Goal: Task Accomplishment & Management: Use online tool/utility

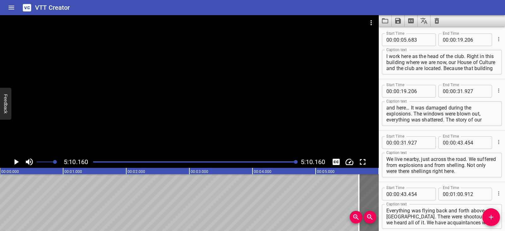
scroll to position [1213, 0]
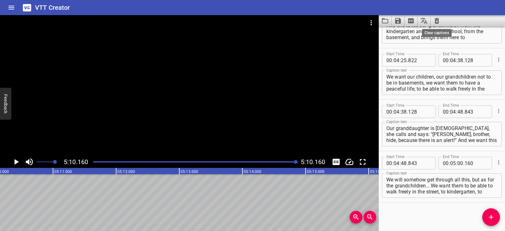
click at [437, 19] on icon "Clear captions" at bounding box center [436, 21] width 4 height 6
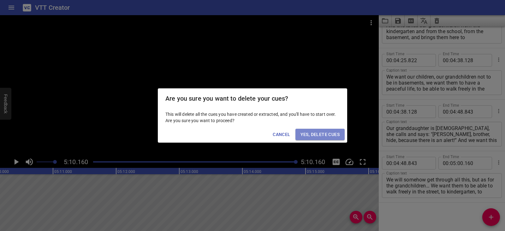
click at [337, 132] on span "Yes, Delete Cues" at bounding box center [319, 135] width 39 height 8
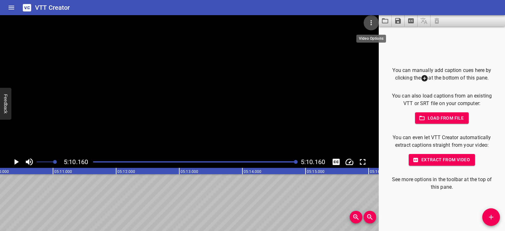
click at [372, 23] on icon "Video Options" at bounding box center [371, 23] width 8 height 8
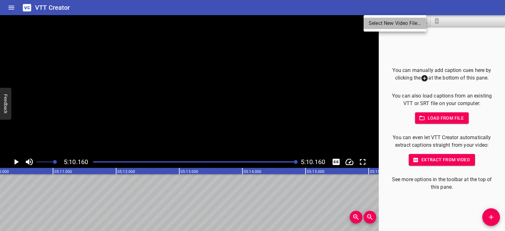
click at [374, 21] on li "Select New Video File..." at bounding box center [394, 23] width 63 height 11
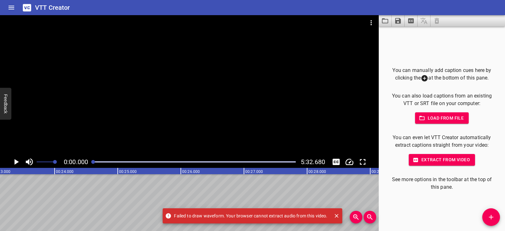
scroll to position [0, 0]
click at [18, 161] on icon "Play/Pause" at bounding box center [17, 162] width 4 height 6
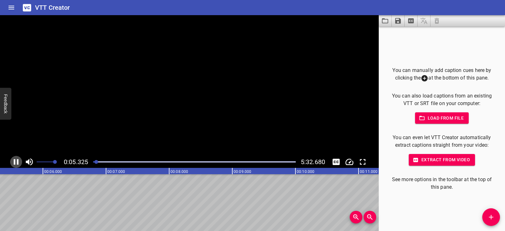
click at [18, 161] on icon "Play/Pause" at bounding box center [16, 162] width 5 height 6
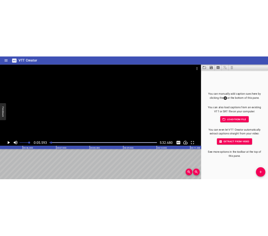
scroll to position [0, 353]
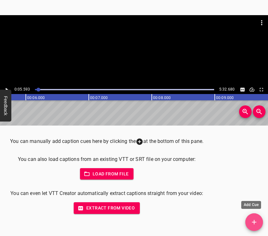
click at [256, 222] on icon "Add Cue" at bounding box center [254, 222] width 4 height 4
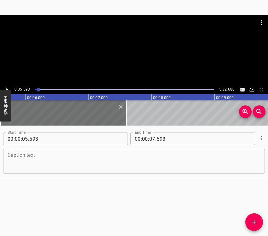
click at [21, 150] on div "Caption text" at bounding box center [134, 161] width 262 height 25
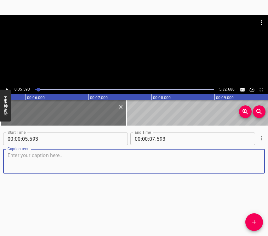
paste textarea "On the first day of the war, at 04:30, a friend from the village where my mothe…"
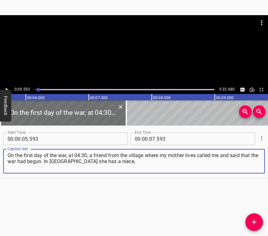
type textarea "On the first day of the war, at 04:30, a friend from the village where my mothe…"
click at [6, 87] on icon "Play/Pause" at bounding box center [7, 90] width 6 height 6
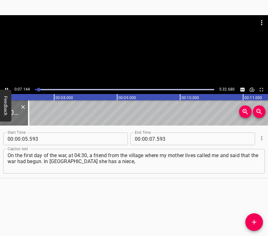
scroll to position [0, 467]
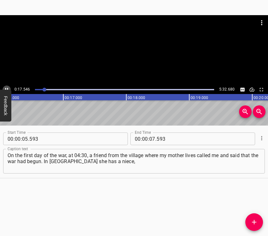
click at [4, 87] on icon "Play/Pause" at bounding box center [7, 90] width 6 height 6
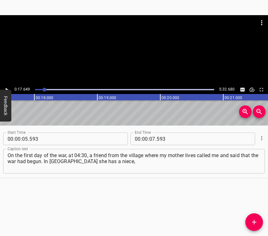
scroll to position [0, 1113]
click at [153, 138] on input "number" at bounding box center [153, 138] width 6 height 13
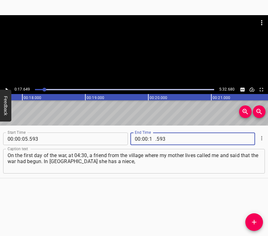
type input "17"
type input "649"
click at [256, 220] on icon "Add Cue" at bounding box center [255, 222] width 8 height 8
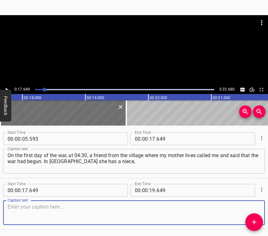
scroll to position [22, 0]
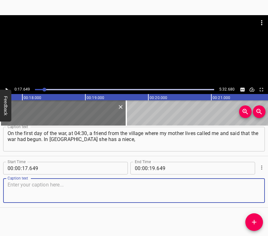
click at [254, 191] on textarea at bounding box center [134, 191] width 253 height 18
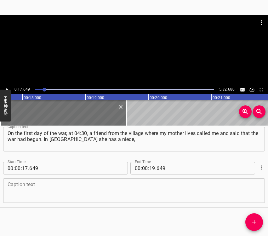
click at [113, 194] on textarea at bounding box center [134, 191] width 253 height 18
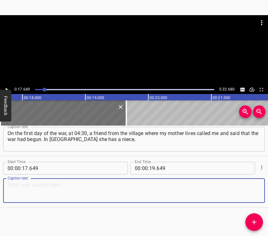
paste textarea "and Kharkiv was being bombed. And I am, in general, hypertensive. Of course, my…"
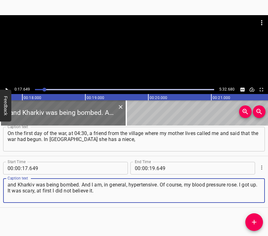
type textarea "and Kharkiv was being bombed. And I am, in general, hypertensive. Of course, my…"
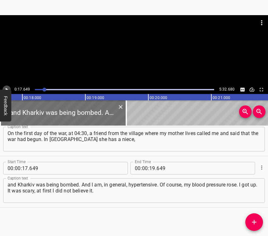
click at [6, 87] on icon "Play/Pause" at bounding box center [7, 90] width 6 height 6
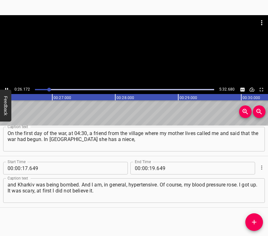
scroll to position [0, 1668]
click at [5, 88] on icon "Play/Pause" at bounding box center [7, 90] width 6 height 6
click at [6, 87] on icon "Play/Pause" at bounding box center [7, 90] width 6 height 6
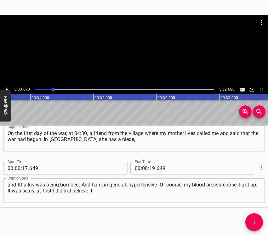
scroll to position [0, 2124]
click at [151, 168] on input "number" at bounding box center [153, 168] width 6 height 13
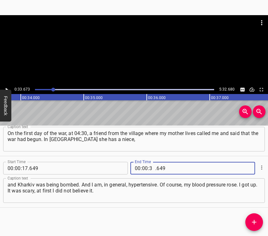
type input "33"
type input "673"
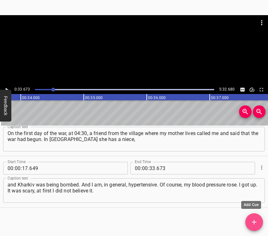
click at [257, 220] on icon "Add Cue" at bounding box center [255, 222] width 8 height 8
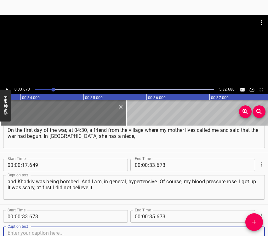
scroll to position [69, 0]
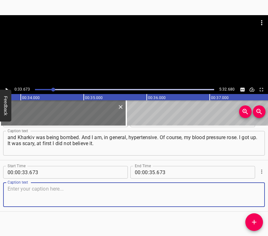
click at [246, 194] on textarea at bounding box center [134, 195] width 253 height 18
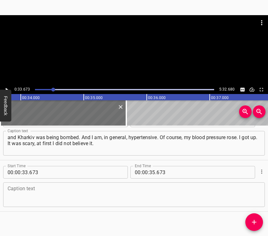
click at [42, 202] on textarea at bounding box center [134, 195] width 253 height 18
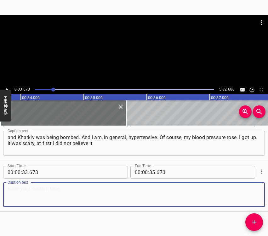
paste textarea "Then, around 08:30 in the morning, three explosions went off. We had an airport…"
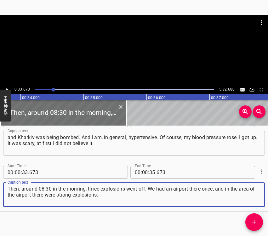
type textarea "Then, around 08:30 in the morning, three explosions went off. We had an airport…"
click at [8, 89] on icon "Play/Pause" at bounding box center [7, 90] width 6 height 6
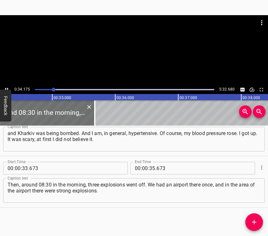
scroll to position [0, 2156]
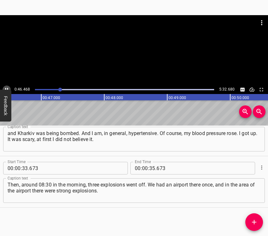
click at [8, 88] on icon "Play/Pause" at bounding box center [7, 90] width 6 height 6
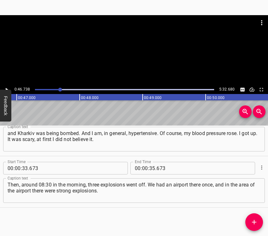
click at [7, 81] on div at bounding box center [134, 50] width 268 height 70
click at [9, 87] on icon "Play/Pause" at bounding box center [7, 90] width 6 height 6
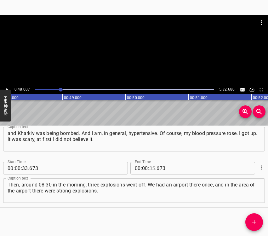
click at [151, 167] on input "number" at bounding box center [153, 168] width 6 height 13
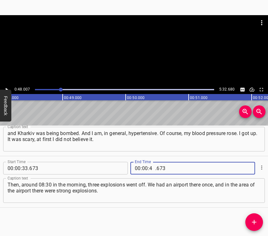
type input "48"
type input "007"
click at [255, 222] on icon "Add Cue" at bounding box center [254, 222] width 4 height 4
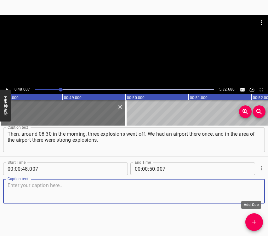
scroll to position [125, 0]
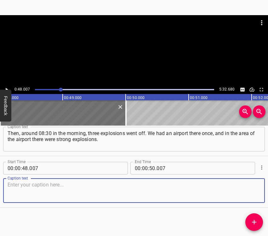
click at [245, 196] on textarea at bounding box center [134, 191] width 253 height 18
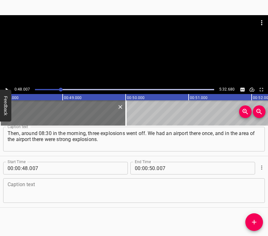
click at [15, 192] on textarea at bounding box center [134, 191] width 253 height 18
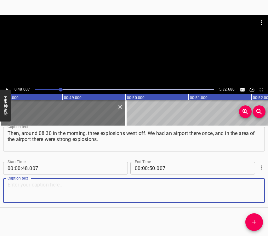
paste textarea "Explosions so strong that I got very frightened. My own sister lives there, and…"
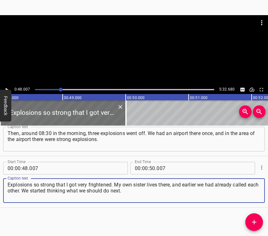
type textarea "Explosions so strong that I got very frightened. My own sister lives there, and…"
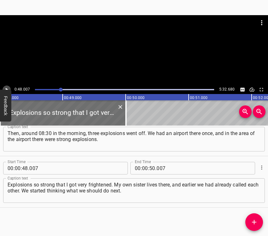
click at [9, 87] on icon "Play/Pause" at bounding box center [7, 90] width 6 height 6
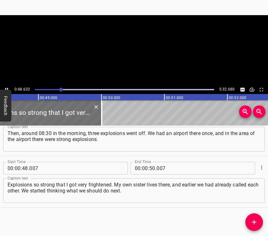
scroll to position [0, 3068]
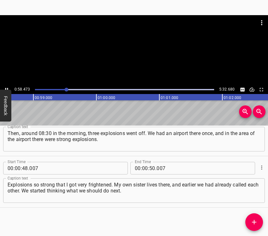
click at [8, 88] on icon "Play/Pause" at bounding box center [7, 90] width 6 height 6
click at [151, 168] on input "number" at bounding box center [153, 168] width 6 height 13
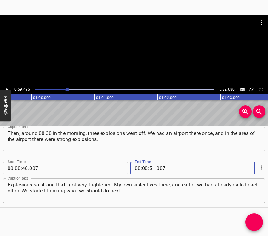
type input "59"
type input "496"
click at [260, 217] on button "Add Cue" at bounding box center [255, 222] width 18 height 18
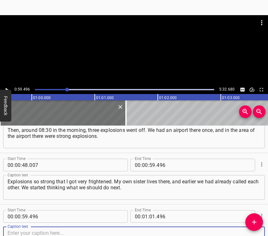
scroll to position [176, 0]
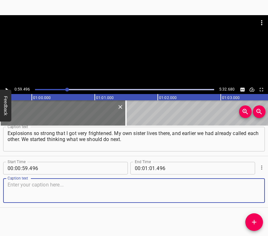
click at [240, 187] on textarea at bounding box center [134, 191] width 253 height 18
click at [17, 196] on textarea at bounding box center [134, 191] width 253 height 18
paste textarea "Because in [DATE] we also left for a month to my mother’s village, when in [DAT…"
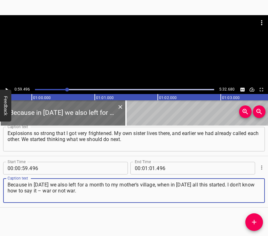
type textarea "Because in [DATE] we also left for a month to my mother’s village, when in [DAT…"
click at [5, 89] on icon "Play/Pause" at bounding box center [7, 90] width 6 height 6
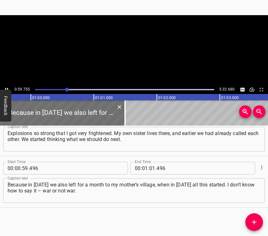
scroll to position [0, 3769]
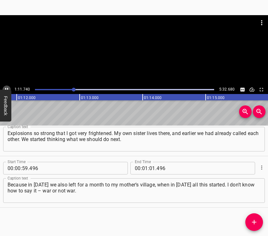
click at [6, 89] on icon "Play/Pause" at bounding box center [6, 89] width 3 height 3
click at [6, 89] on icon "Play/Pause" at bounding box center [7, 89] width 3 height 3
click at [6, 89] on icon "Play/Pause" at bounding box center [6, 89] width 3 height 3
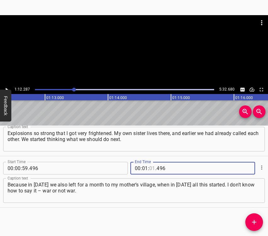
click at [151, 169] on input "number" at bounding box center [153, 168] width 6 height 13
type input "12"
type input "287"
click at [261, 217] on button "Add Cue" at bounding box center [255, 222] width 18 height 18
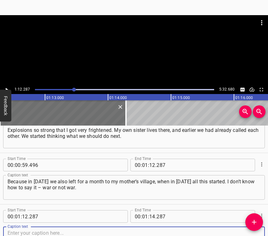
scroll to position [228, 0]
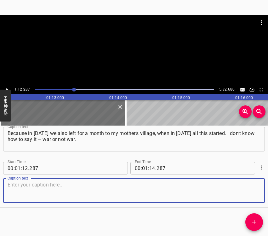
click at [251, 194] on textarea at bounding box center [134, 191] width 253 height 18
click at [23, 194] on textarea at bounding box center [134, 191] width 253 height 18
paste textarea "In short, we were thinking and thinking, and that same day around 11:30 we gath…"
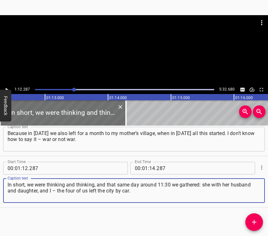
type textarea "In short, we were thinking and thinking, and that same day around 11:30 we gath…"
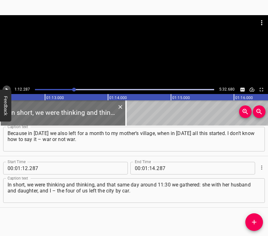
click at [8, 89] on icon "Play/Pause" at bounding box center [7, 90] width 6 height 6
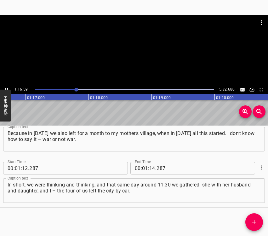
scroll to position [0, 4848]
click at [4, 87] on icon "Play/Pause" at bounding box center [7, 90] width 6 height 6
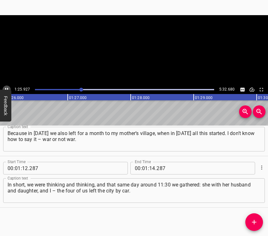
click at [4, 87] on icon "Play/Pause" at bounding box center [7, 90] width 6 height 6
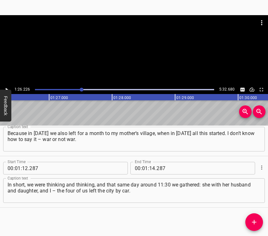
scroll to position [0, 5439]
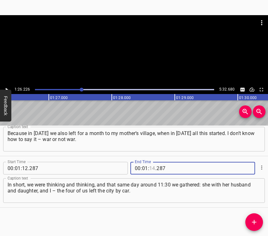
click at [150, 168] on input "number" at bounding box center [153, 168] width 6 height 13
type input "26"
type input "226"
click at [258, 217] on button "Add Cue" at bounding box center [255, 222] width 18 height 18
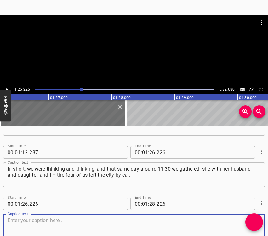
scroll to position [279, 0]
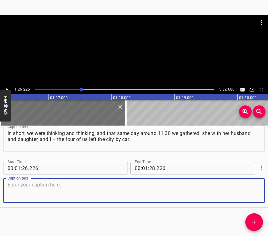
drag, startPoint x: 250, startPoint y: 196, endPoint x: 266, endPoint y: 189, distance: 17.0
click at [251, 195] on textarea at bounding box center [134, 191] width 253 height 18
click at [27, 188] on textarea at bounding box center [134, 191] width 253 height 18
paste textarea "As we were leaving, of course, there were traffic jams. It was hard. It took us…"
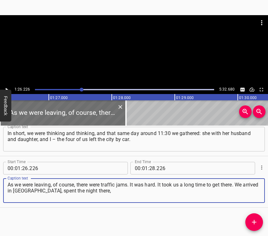
type textarea "As we were leaving, of course, there were traffic jams. It was hard. It took us…"
click at [7, 88] on icon "Play/Pause" at bounding box center [7, 90] width 6 height 6
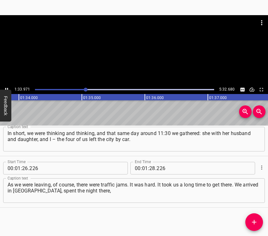
scroll to position [0, 5927]
click at [8, 87] on icon "Play/Pause" at bounding box center [7, 90] width 6 height 6
click at [9, 87] on icon "Play/Pause" at bounding box center [7, 90] width 6 height 6
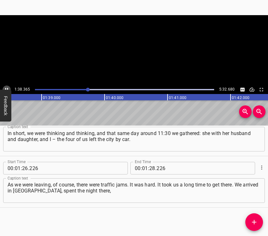
click at [9, 87] on icon "Play/Pause" at bounding box center [7, 90] width 6 height 6
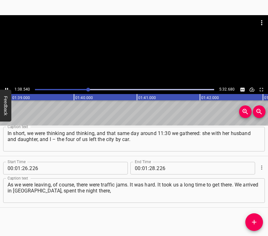
click at [9, 87] on icon "Play/Pause" at bounding box center [7, 90] width 6 height 6
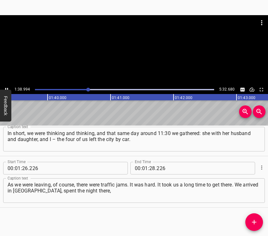
click at [9, 87] on icon "Play/Pause" at bounding box center [7, 90] width 6 height 6
click at [150, 168] on input "number" at bounding box center [153, 168] width 6 height 13
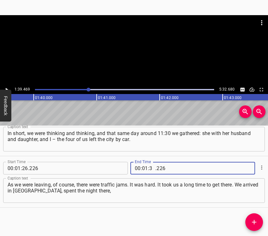
type input "39"
type input "469"
click at [255, 221] on icon "Add Cue" at bounding box center [255, 222] width 8 height 8
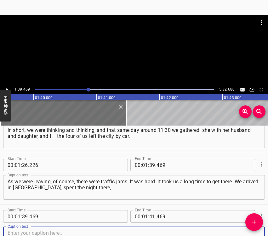
scroll to position [331, 0]
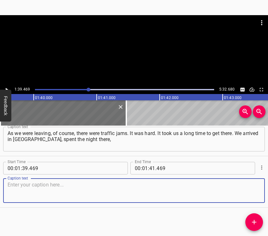
drag, startPoint x: 252, startPoint y: 191, endPoint x: 268, endPoint y: 182, distance: 18.2
click at [252, 191] on textarea at bounding box center [134, 191] width 253 height 18
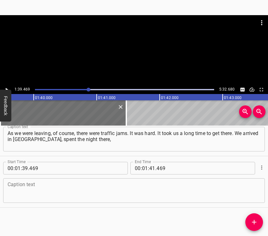
click at [76, 188] on textarea at bounding box center [134, 191] width 253 height 18
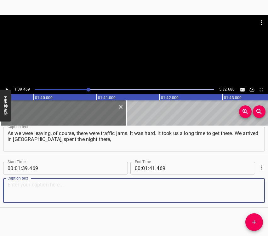
paste textarea "and then we were taken in in [GEOGRAPHIC_DATA]. There my son-in-law had acquain…"
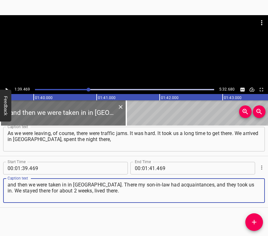
type textarea "and then we were taken in in [GEOGRAPHIC_DATA]. There my son-in-law had acquain…"
click at [7, 88] on icon "Play/Pause" at bounding box center [7, 90] width 6 height 6
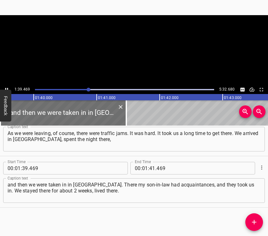
scroll to position [0, 6276]
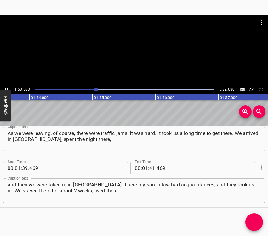
click at [6, 87] on icon "Play/Pause" at bounding box center [7, 90] width 6 height 6
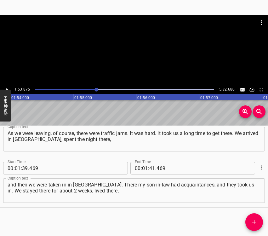
scroll to position [0, 7183]
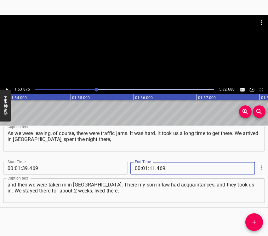
click at [150, 168] on input "number" at bounding box center [153, 168] width 6 height 13
type input "53"
type input "875"
click at [251, 224] on icon "Add Cue" at bounding box center [255, 222] width 8 height 8
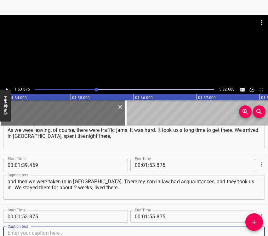
scroll to position [382, 0]
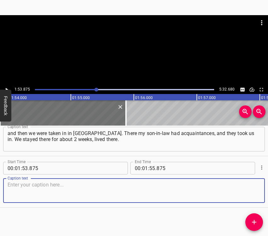
click at [249, 197] on textarea at bounding box center [134, 191] width 253 height 18
click at [35, 195] on textarea at bounding box center [134, 191] width 253 height 18
paste textarea "We were finding out information, and it was scary. Of course, we heard all of i…"
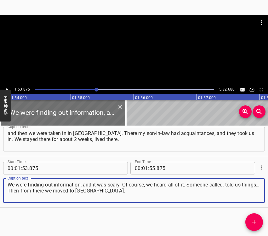
type textarea "We were finding out information, and it was scary. Of course, we heard all of i…"
click at [8, 89] on icon "Play/Pause" at bounding box center [7, 90] width 6 height 6
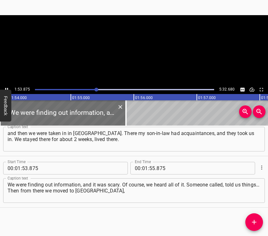
scroll to position [0, 7192]
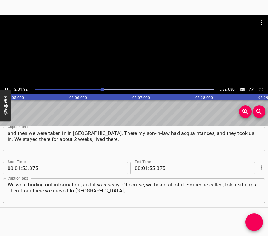
click at [5, 88] on icon "Play/Pause" at bounding box center [6, 89] width 3 height 3
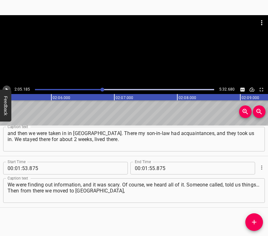
click at [5, 88] on icon "Play/Pause" at bounding box center [7, 90] width 6 height 6
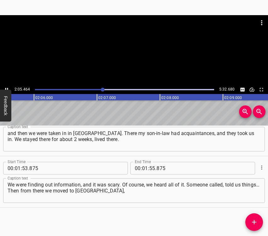
click at [5, 88] on icon "Play/Pause" at bounding box center [6, 89] width 3 height 3
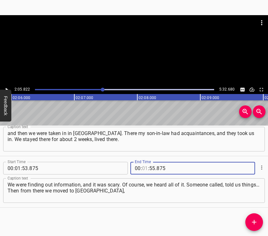
click at [143, 167] on input "number" at bounding box center [145, 168] width 6 height 13
type input "02"
type input "05"
type input "822"
click at [252, 224] on icon "Add Cue" at bounding box center [255, 222] width 8 height 8
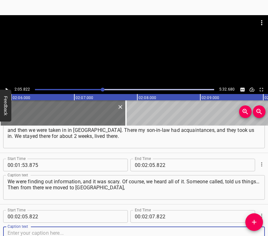
scroll to position [433, 0]
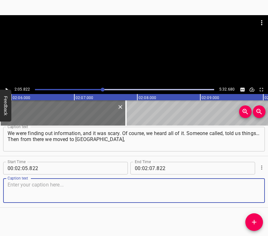
click at [247, 185] on textarea at bounding box center [134, 191] width 253 height 18
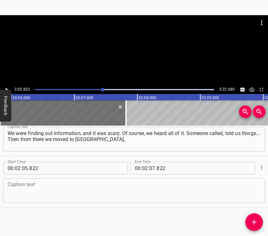
click at [42, 193] on textarea at bounding box center [134, 191] width 253 height 18
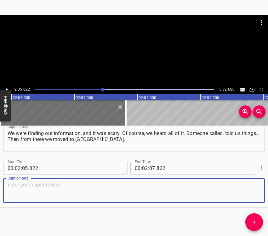
paste textarea "acquaintances gave us an apartment there. We spent 2 months in [GEOGRAPHIC_DATA…"
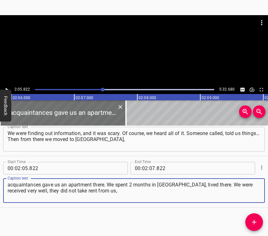
type textarea "acquaintances gave us an apartment there. We spent 2 months in [GEOGRAPHIC_DATA…"
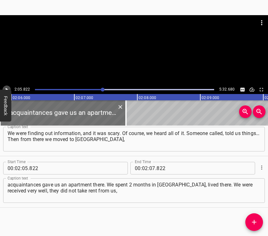
click at [7, 88] on icon "Play/Pause" at bounding box center [7, 90] width 6 height 6
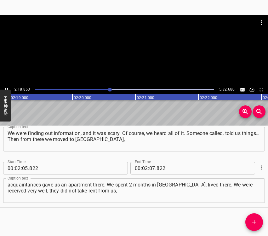
click at [6, 88] on icon "Play/Pause" at bounding box center [7, 90] width 6 height 6
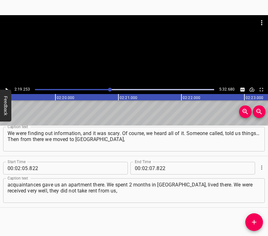
scroll to position [0, 8784]
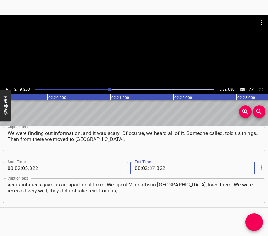
click at [151, 166] on input "number" at bounding box center [153, 168] width 6 height 13
type input "19"
type input "253"
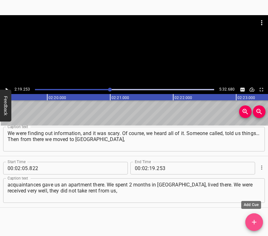
click at [255, 217] on button "Add Cue" at bounding box center [255, 222] width 18 height 18
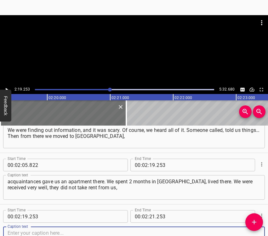
scroll to position [485, 0]
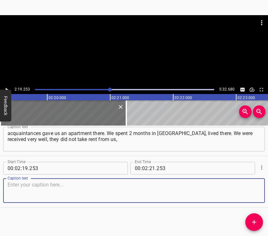
click at [250, 194] on textarea at bounding box center [134, 191] width 253 height 18
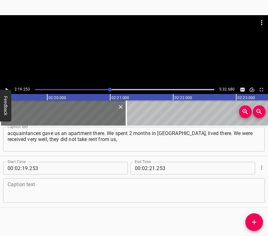
click at [28, 197] on textarea at bounding box center [134, 191] width 253 height 18
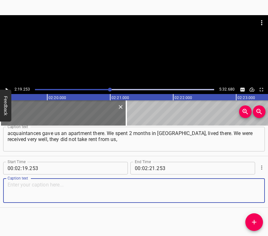
paste textarea "they did not take anything from us. They understood the situation we were in. T…"
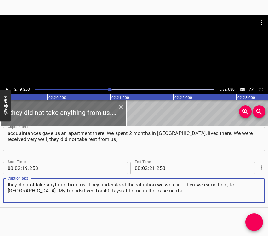
type textarea "they did not take anything from us. They understood the situation we were in. T…"
click at [4, 87] on icon "Play/Pause" at bounding box center [7, 90] width 6 height 6
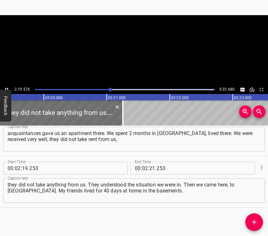
scroll to position [0, 8803]
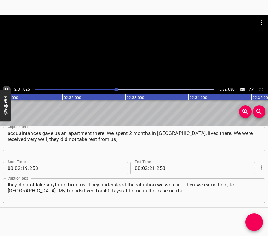
click at [7, 89] on icon "Play/Pause" at bounding box center [7, 90] width 6 height 6
click at [7, 89] on icon "Play/Pause" at bounding box center [7, 89] width 3 height 3
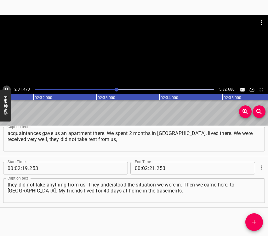
click at [7, 89] on icon "Play/Pause" at bounding box center [7, 90] width 6 height 6
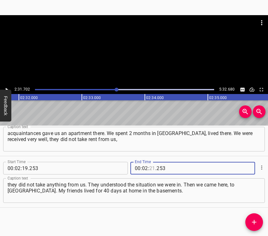
click at [150, 167] on input "number" at bounding box center [153, 168] width 6 height 13
type input "31"
type input "702"
click at [255, 226] on button "Add Cue" at bounding box center [255, 222] width 18 height 18
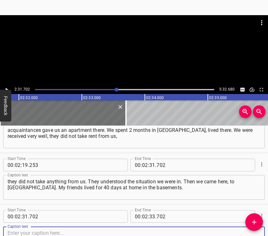
scroll to position [536, 0]
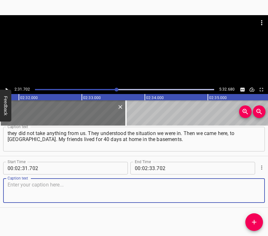
click at [248, 193] on textarea at bounding box center [134, 191] width 253 height 18
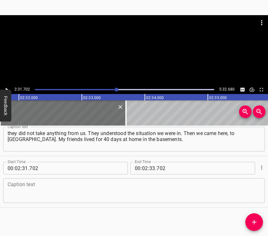
click at [21, 187] on textarea at bounding box center [134, 191] width 253 height 18
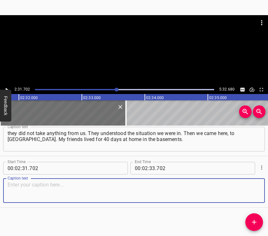
paste textarea "It was hard. Then information came that many people had been killed. I was stil…"
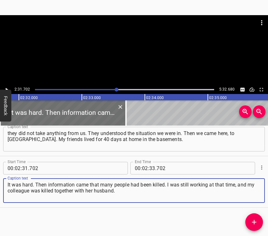
type textarea "It was hard. Then information came that many people had been killed. I was stil…"
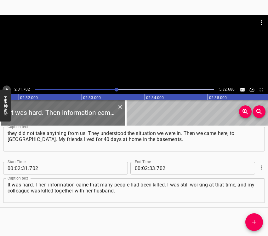
click at [10, 88] on button "Play/Pause" at bounding box center [7, 89] width 8 height 8
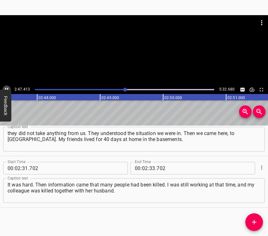
click at [7, 87] on icon "Play/Pause" at bounding box center [7, 90] width 6 height 6
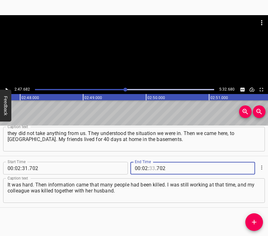
click at [150, 169] on input "number" at bounding box center [153, 168] width 6 height 13
type input "47"
type input "682"
click at [255, 221] on icon "Add Cue" at bounding box center [254, 222] width 4 height 4
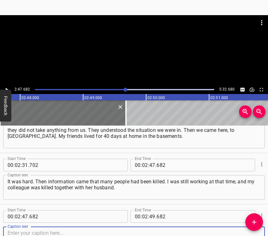
scroll to position [588, 0]
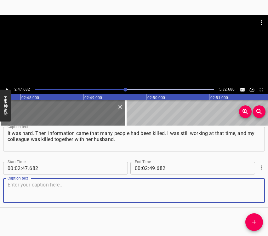
click at [245, 192] on textarea at bounding box center [134, 191] width 253 height 18
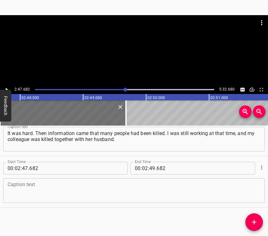
click at [22, 193] on textarea at bounding box center [134, 191] width 253 height 18
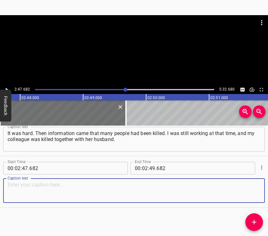
paste textarea "They were hiding right under the building in the basement, not somewhere far aw…"
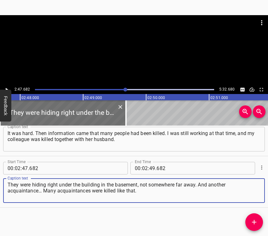
type textarea "They were hiding right under the building in the basement, not somewhere far aw…"
click at [9, 86] on button "Play/Pause" at bounding box center [7, 89] width 8 height 8
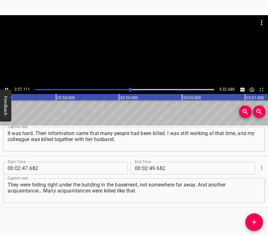
click at [6, 86] on button "Play/Pause" at bounding box center [7, 89] width 8 height 8
click at [151, 169] on input "number" at bounding box center [153, 168] width 6 height 13
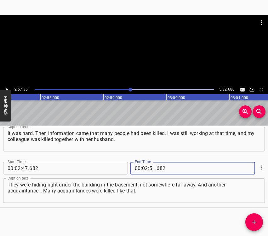
type input "57"
type input "361"
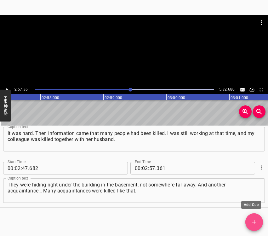
click at [255, 222] on icon "Add Cue" at bounding box center [254, 222] width 4 height 4
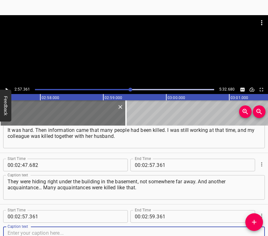
scroll to position [639, 0]
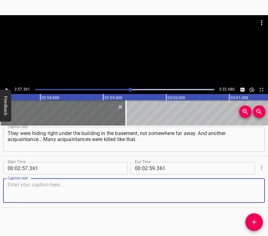
click at [247, 189] on textarea at bounding box center [134, 191] width 253 height 18
click at [36, 191] on textarea at bounding box center [134, 191] width 253 height 18
paste textarea "There were such moments, for example: two men we knew, we had worked together e…"
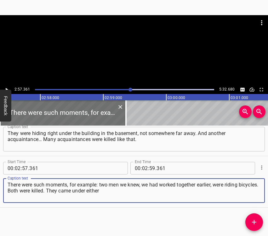
type textarea "There were such moments, for example: two men we knew, we had worked together e…"
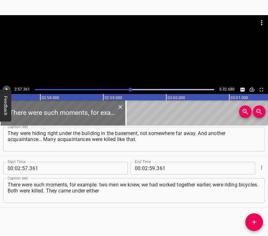
click at [8, 86] on button "Play/Pause" at bounding box center [7, 89] width 8 height 8
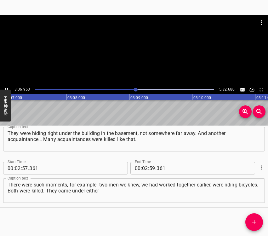
click at [6, 88] on icon "Play/Pause" at bounding box center [7, 90] width 6 height 6
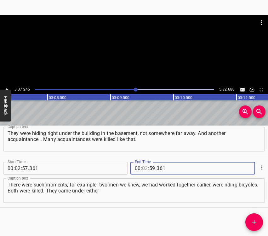
click at [144, 168] on input "number" at bounding box center [145, 168] width 6 height 13
type input "03"
type input "07"
type input "246"
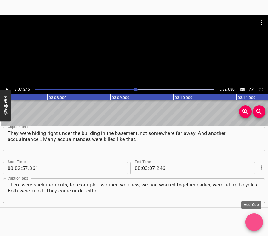
click at [255, 221] on icon "Add Cue" at bounding box center [255, 222] width 8 height 8
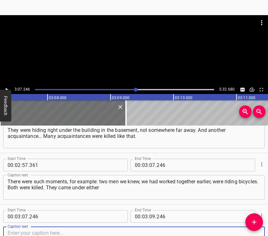
scroll to position [690, 0]
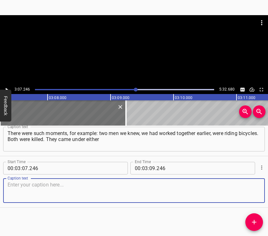
drag, startPoint x: 249, startPoint y: 193, endPoint x: 253, endPoint y: 193, distance: 4.4
click at [249, 193] on textarea at bounding box center [134, 191] width 253 height 18
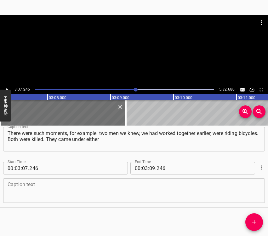
click at [82, 190] on textarea at bounding box center [134, 191] width 253 height 18
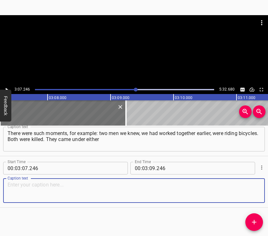
paste textarea "shelling or bombing. That was the kind of unpleasant information. Everyone was …"
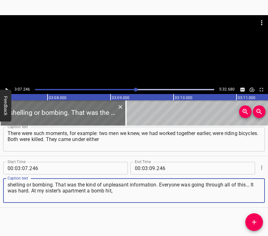
type textarea "shelling or bombing. That was the kind of unpleasant information. Everyone was …"
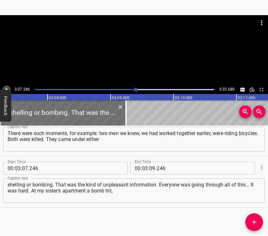
click at [5, 87] on icon "Play/Pause" at bounding box center [7, 90] width 6 height 6
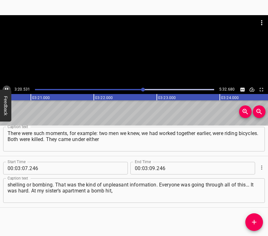
click at [5, 87] on icon "Play/Pause" at bounding box center [7, 90] width 6 height 6
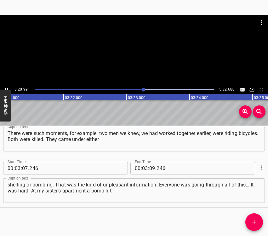
click at [5, 87] on icon "Play/Pause" at bounding box center [7, 90] width 6 height 6
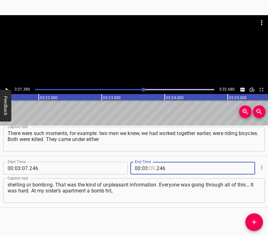
click at [150, 169] on input "number" at bounding box center [153, 168] width 6 height 13
type input "21"
type input "390"
click at [256, 220] on icon "Add Cue" at bounding box center [255, 222] width 8 height 8
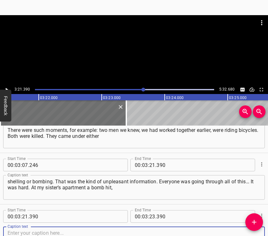
scroll to position [742, 0]
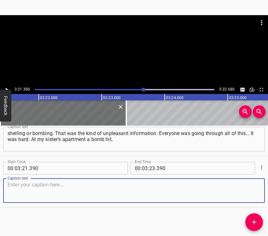
click at [249, 193] on textarea at bounding box center [134, 191] width 253 height 18
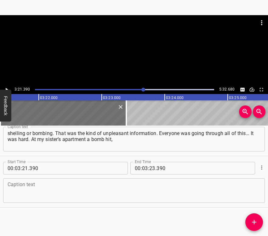
click at [16, 191] on textarea at bounding box center [134, 191] width 253 height 18
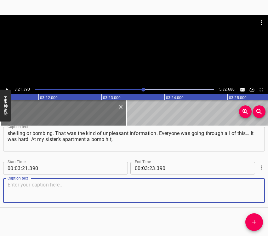
paste textarea "everything was destroyed. And my house, where I lived or live, was also very he…"
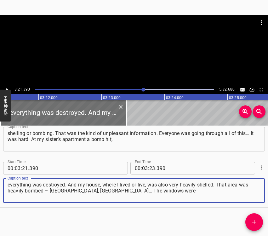
type textarea "everything was destroyed. And my house, where I lived or live, was also very he…"
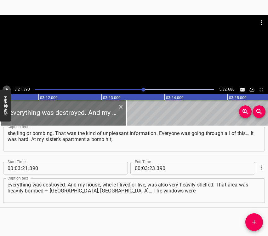
click at [5, 88] on icon "Play/Pause" at bounding box center [7, 90] width 6 height 6
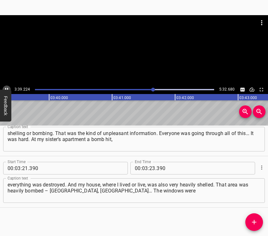
click at [7, 88] on icon "Play/Pause" at bounding box center [7, 90] width 6 height 6
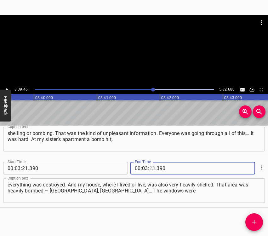
click at [151, 167] on input "number" at bounding box center [153, 168] width 6 height 13
type input "39"
type input "461"
click at [253, 224] on icon "Add Cue" at bounding box center [255, 222] width 8 height 8
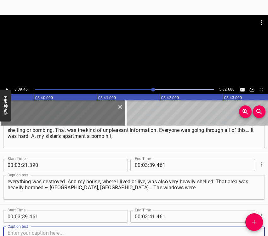
scroll to position [793, 0]
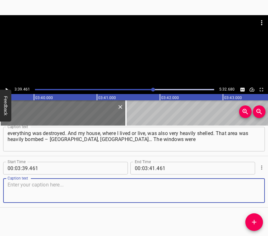
drag, startPoint x: 251, startPoint y: 194, endPoint x: 267, endPoint y: 190, distance: 16.9
click at [253, 193] on textarea at bounding box center [134, 191] width 253 height 18
click at [70, 189] on textarea at bounding box center [134, 191] width 253 height 18
paste textarea "blown out, everything burned. A strike hit the top, pierced the roof. That is t…"
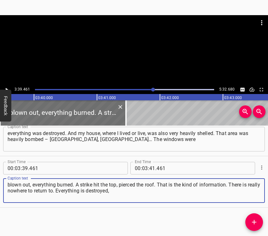
type textarea "blown out, everything burned. A strike hit the top, pierced the roof. That is t…"
click at [8, 87] on icon "Play/Pause" at bounding box center [7, 90] width 6 height 6
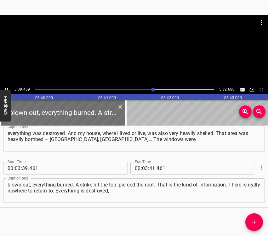
scroll to position [0, 13844]
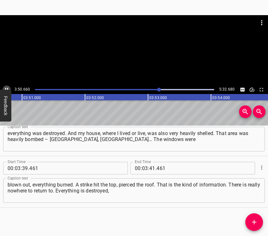
click at [7, 87] on icon "Play/Pause" at bounding box center [7, 90] width 6 height 6
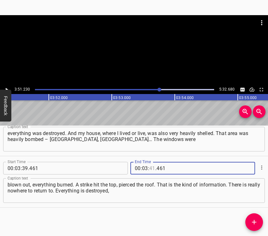
click at [150, 170] on input "number" at bounding box center [153, 168] width 6 height 13
type input "51"
type input "230"
click at [258, 218] on button "Add Cue" at bounding box center [255, 222] width 18 height 18
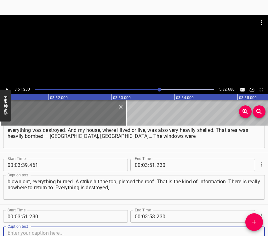
scroll to position [845, 0]
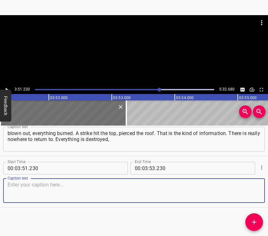
click at [249, 184] on textarea at bounding box center [134, 191] width 253 height 18
click at [16, 194] on textarea at bounding box center [134, 191] width 253 height 18
paste textarea "there is nothing. We went through all of this with difficulty, and now, in prin…"
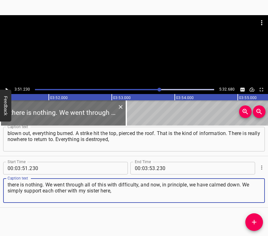
type textarea "there is nothing. We went through all of this with difficulty, and now, in prin…"
click at [9, 87] on icon "Play/Pause" at bounding box center [7, 90] width 6 height 6
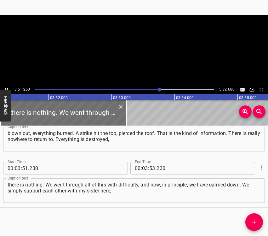
scroll to position [0, 14587]
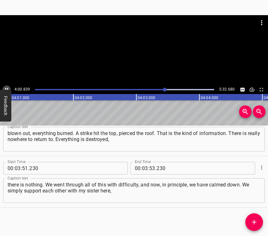
click at [5, 87] on icon "Play/Pause" at bounding box center [7, 90] width 6 height 6
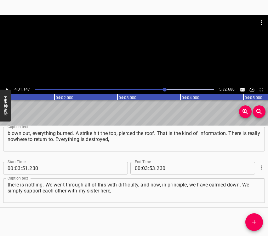
scroll to position [0, 15212]
click at [142, 168] on input "number" at bounding box center [145, 168] width 6 height 13
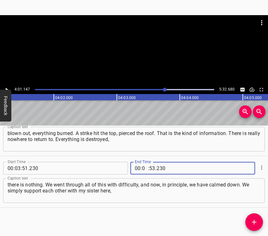
type input "04"
type input "01"
type input "147"
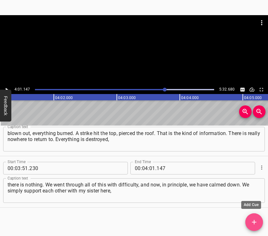
click at [255, 224] on icon "Add Cue" at bounding box center [255, 222] width 8 height 8
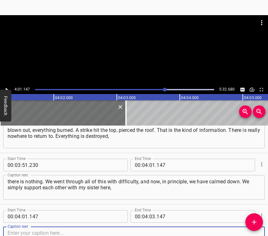
scroll to position [896, 0]
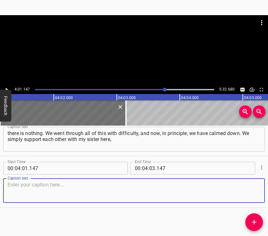
drag, startPoint x: 248, startPoint y: 185, endPoint x: 268, endPoint y: 180, distance: 20.7
click at [248, 185] on textarea at bounding box center [134, 191] width 253 height 18
click at [38, 190] on textarea at bounding box center [134, 191] width 253 height 18
paste textarea "but overall it was all hard to endure. I left in what I was wearing. I did not …"
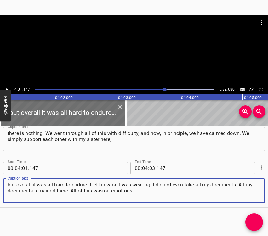
type textarea "but overall it was all hard to endure. I left in what I was wearing. I did not …"
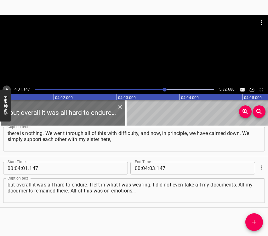
click at [7, 88] on icon "Play/Pause" at bounding box center [7, 90] width 6 height 6
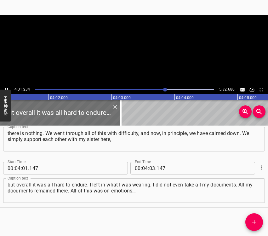
scroll to position [0, 15232]
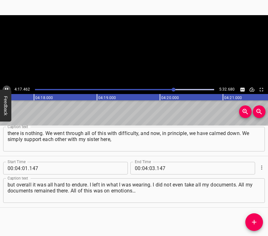
click at [7, 88] on icon "Play/Pause" at bounding box center [6, 89] width 3 height 3
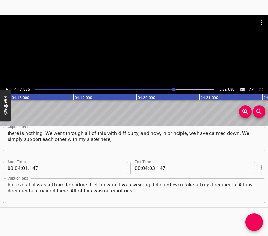
click at [7, 88] on icon "Play/Pause" at bounding box center [7, 90] width 6 height 6
click at [7, 88] on icon "Play/Pause" at bounding box center [6, 89] width 3 height 3
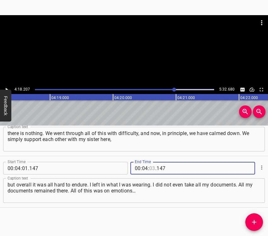
click at [151, 168] on input "number" at bounding box center [153, 168] width 6 height 13
type input "18"
type input "207"
click at [254, 220] on icon "Add Cue" at bounding box center [255, 222] width 8 height 8
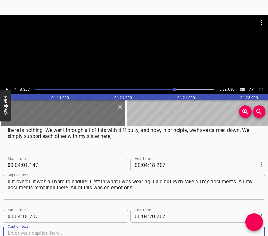
scroll to position [947, 0]
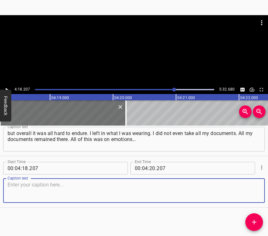
click at [242, 191] on textarea at bounding box center [134, 191] width 253 height 18
click at [37, 190] on textarea at bounding box center [134, 191] width 253 height 18
paste textarea "I am hypertensive, and my blood pressure was constantly high. Here, already in …"
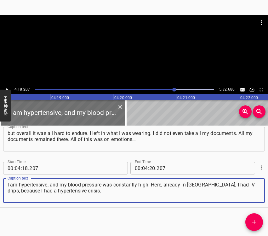
type textarea "I am hypertensive, and my blood pressure was constantly high. Here, already in …"
click at [6, 88] on icon "Play/Pause" at bounding box center [7, 90] width 6 height 6
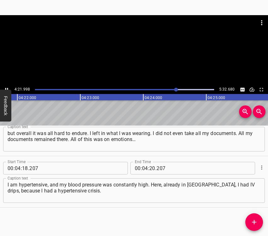
scroll to position [0, 16527]
click at [6, 90] on button "Feedback" at bounding box center [5, 106] width 11 height 32
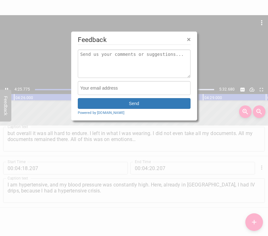
click at [5, 89] on div at bounding box center [134, 118] width 268 height 236
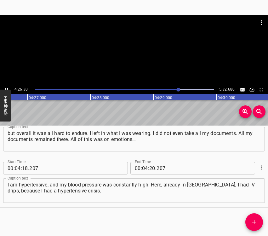
click at [4, 86] on button "Play/Pause" at bounding box center [7, 89] width 8 height 8
click at [155, 169] on span "." at bounding box center [155, 168] width 1 height 13
click at [151, 169] on input "number" at bounding box center [153, 168] width 6 height 13
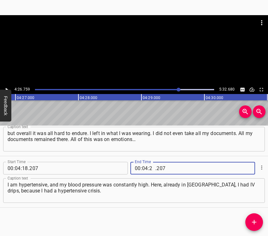
type input "26"
type input "759"
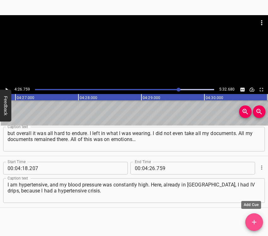
click at [254, 217] on button "Add Cue" at bounding box center [255, 222] width 18 height 18
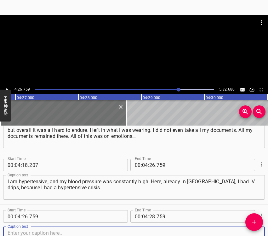
scroll to position [999, 0]
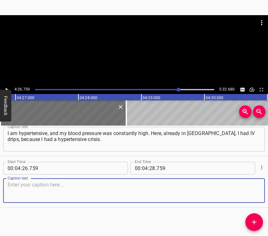
click at [248, 193] on textarea at bounding box center [134, 191] width 253 height 18
click at [24, 193] on textarea at bounding box center [134, 191] width 253 height 18
paste textarea "Those who go to our city, who come there, say that a week – and that is all. Th…"
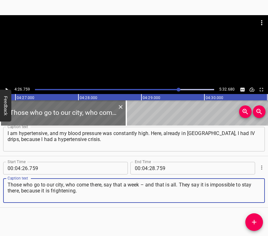
type textarea "Those who go to our city, who come there, say that a week – and that is all. Th…"
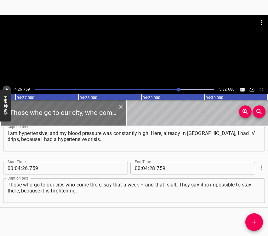
click at [7, 86] on button "Play/Pause" at bounding box center [7, 89] width 8 height 8
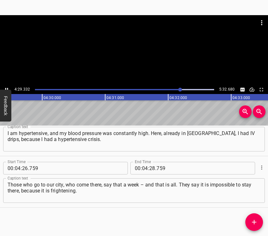
scroll to position [0, 17006]
click at [7, 87] on icon "Play/Pause" at bounding box center [7, 90] width 6 height 6
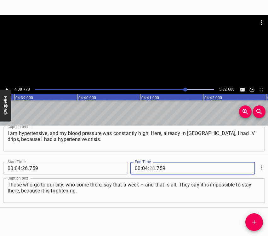
click at [150, 169] on input "number" at bounding box center [153, 168] width 6 height 13
type input "38"
type input "778"
click at [256, 219] on icon "Add Cue" at bounding box center [255, 222] width 8 height 8
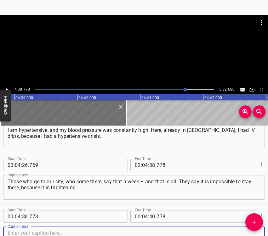
scroll to position [1050, 0]
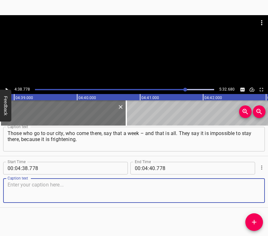
click at [246, 192] on textarea at bounding box center [134, 191] width 253 height 18
click at [58, 188] on textarea at bounding box center [134, 191] width 253 height 18
paste textarea "A lot is destroyed, a lot is black, and all those incomers… either [PERSON_NAME…"
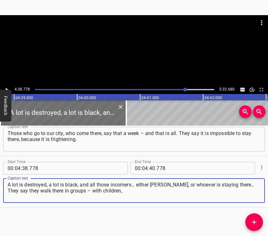
type textarea "A lot is destroyed, a lot is black, and all those incomers… either [PERSON_NAME…"
click at [8, 88] on icon "Play/Pause" at bounding box center [7, 90] width 6 height 6
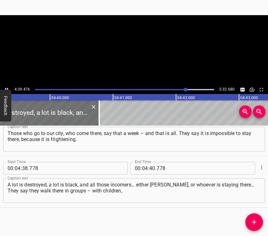
scroll to position [0, 17629]
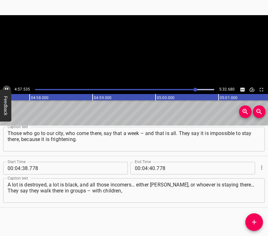
click at [5, 87] on icon "Play/Pause" at bounding box center [7, 90] width 6 height 6
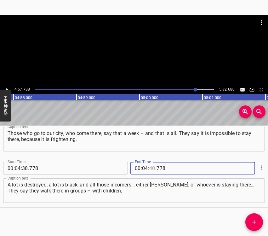
click at [150, 169] on input "number" at bounding box center [153, 168] width 6 height 13
type input "57"
type input "788"
click at [250, 220] on span "Add Cue" at bounding box center [255, 222] width 18 height 8
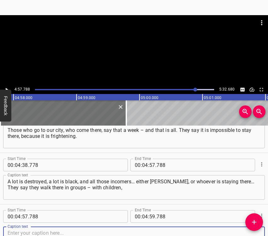
scroll to position [1102, 0]
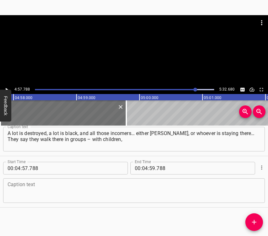
click at [256, 194] on div "Caption text" at bounding box center [134, 190] width 262 height 25
click at [97, 184] on textarea at bounding box center [134, 191] width 253 height 18
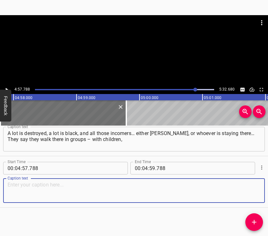
paste textarea "two or three children each. Families walk through the markets, through the stre…"
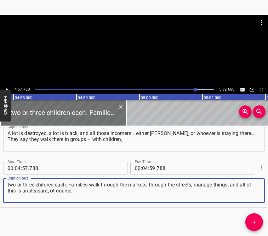
type textarea "two or three children each. Families walk through the markets, through the stre…"
click at [4, 87] on icon "Play/Pause" at bounding box center [7, 90] width 6 height 6
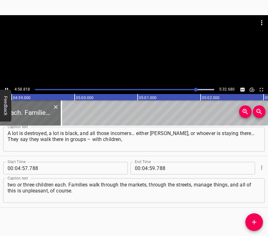
scroll to position [0, 18866]
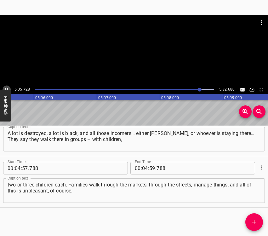
click at [7, 87] on icon "Play/Pause" at bounding box center [7, 90] width 6 height 6
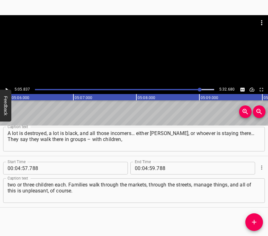
click at [7, 83] on div at bounding box center [134, 50] width 268 height 70
click at [7, 87] on icon "Play/Pause" at bounding box center [7, 90] width 6 height 6
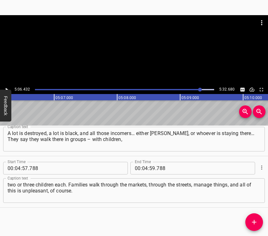
scroll to position [0, 19330]
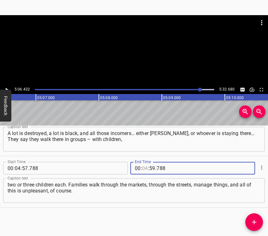
click at [144, 168] on input "number" at bounding box center [145, 168] width 6 height 13
type input "05"
type input "06"
type input "432"
click at [249, 217] on button "Add Cue" at bounding box center [255, 222] width 18 height 18
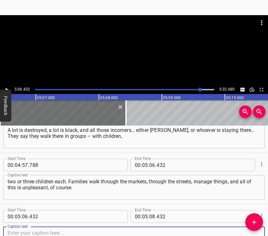
scroll to position [1153, 0]
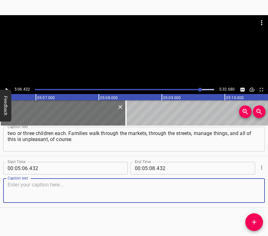
drag, startPoint x: 245, startPoint y: 193, endPoint x: 266, endPoint y: 191, distance: 20.2
click at [246, 193] on textarea at bounding box center [134, 191] width 253 height 18
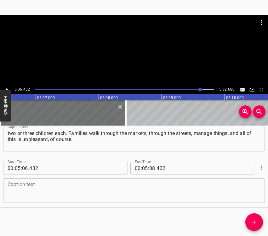
click at [53, 188] on textarea at bounding box center [134, 191] width 253 height 18
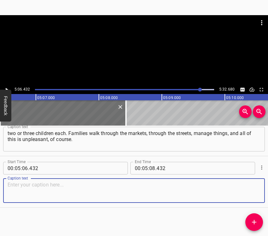
paste textarea "We believe and think that Ukraine will be free, that we will all return home. A…"
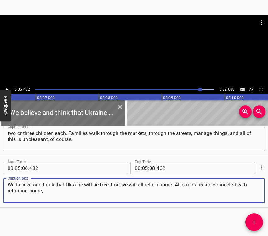
type textarea "We believe and think that Ukraine will be free, that we will all return home. A…"
click at [10, 86] on div "5:06.432 5:32.680" at bounding box center [134, 89] width 268 height 9
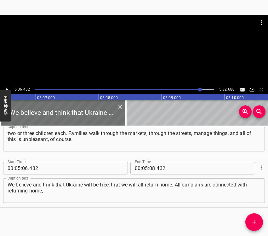
click at [8, 85] on div at bounding box center [134, 50] width 268 height 70
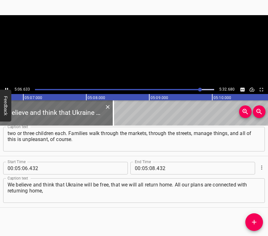
scroll to position [0, 19359]
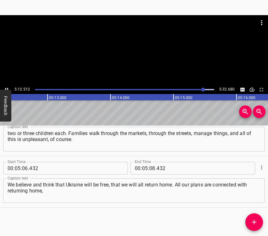
click at [8, 85] on div at bounding box center [134, 50] width 268 height 70
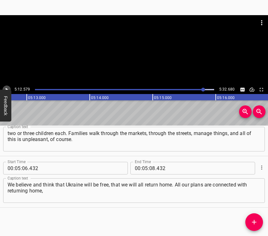
click at [7, 87] on icon "Play/Pause" at bounding box center [7, 90] width 6 height 6
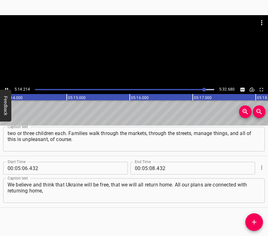
click at [3, 85] on div "5:14.214 5:32.680" at bounding box center [134, 89] width 268 height 9
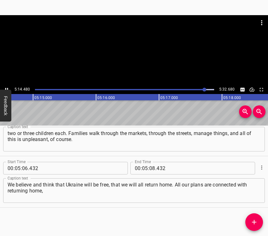
click at [6, 86] on button "Play/Pause" at bounding box center [7, 89] width 8 height 8
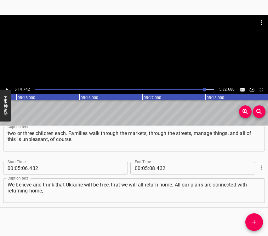
click at [204, 90] on div at bounding box center [205, 90] width 4 height 4
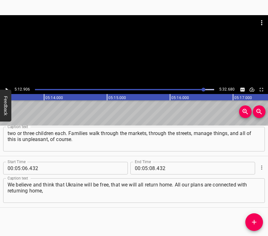
scroll to position [0, 19738]
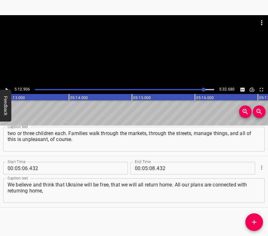
click at [6, 88] on icon "Play/Pause" at bounding box center [7, 89] width 3 height 3
click at [6, 88] on icon "Play/Pause" at bounding box center [6, 89] width 3 height 3
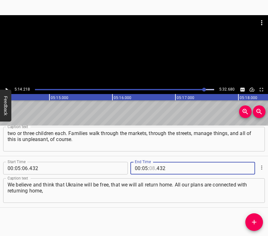
click at [150, 170] on input "number" at bounding box center [153, 168] width 6 height 13
type input "14"
type input "218"
click at [256, 219] on icon "Add Cue" at bounding box center [255, 222] width 8 height 8
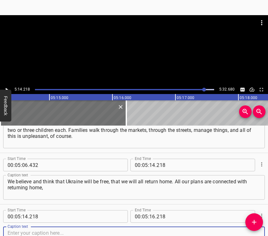
scroll to position [1205, 0]
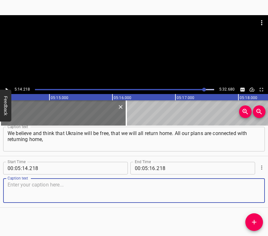
drag, startPoint x: 244, startPoint y: 195, endPoint x: 255, endPoint y: 190, distance: 12.1
click at [244, 195] on textarea at bounding box center [134, 191] width 253 height 18
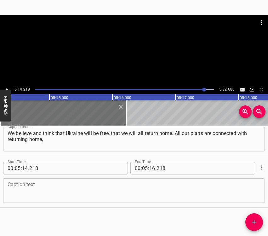
click at [19, 194] on textarea at bounding box center [134, 191] width 253 height 18
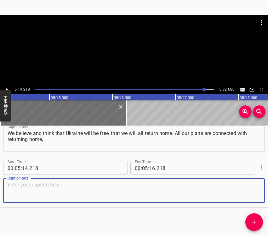
paste textarea "because before this we buried our mother, ordered her a monument and could not …"
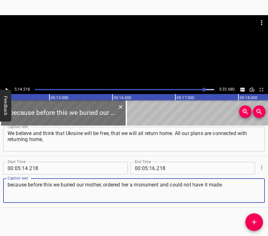
type textarea "because before this we buried our mother, ordered her a monument and could not …"
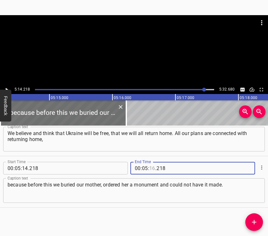
click at [152, 167] on input "number" at bounding box center [153, 168] width 6 height 13
type input "22"
type input "680"
click at [5, 89] on icon "Play/Pause" at bounding box center [7, 90] width 6 height 6
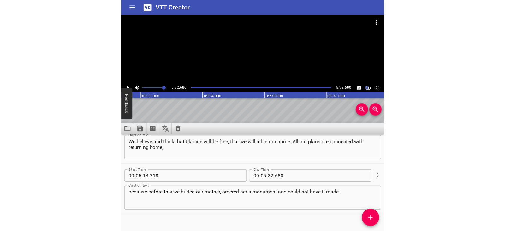
scroll to position [1093, 0]
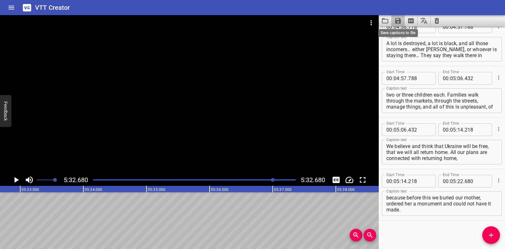
click at [397, 19] on icon "Save captions to file" at bounding box center [398, 21] width 8 height 8
click at [410, 33] on li "Save to VTT file" at bounding box center [414, 34] width 46 height 11
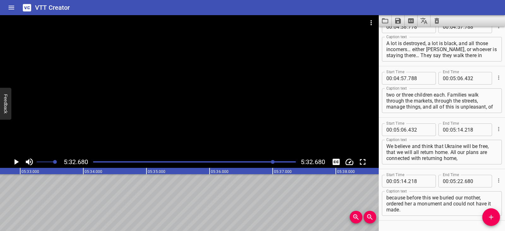
scroll to position [1111, 0]
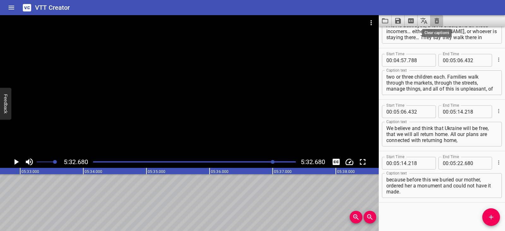
click at [436, 21] on icon "Clear captions" at bounding box center [437, 21] width 8 height 8
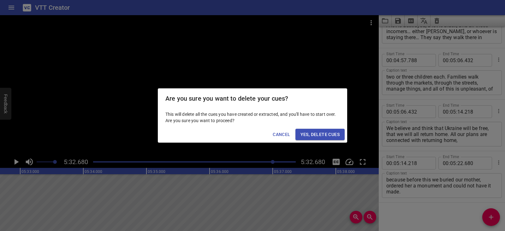
click at [338, 134] on span "Yes, Delete Cues" at bounding box center [319, 135] width 39 height 8
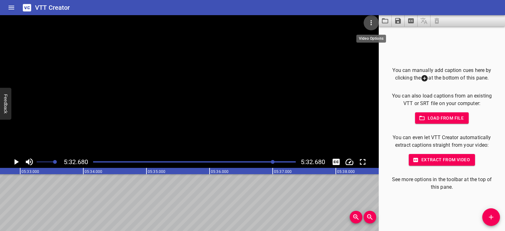
click at [371, 24] on icon "Video Options" at bounding box center [371, 23] width 8 height 8
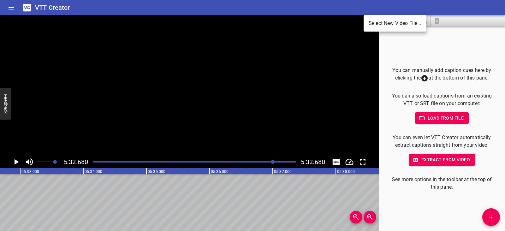
click at [372, 24] on li "Select New Video File..." at bounding box center [394, 23] width 63 height 11
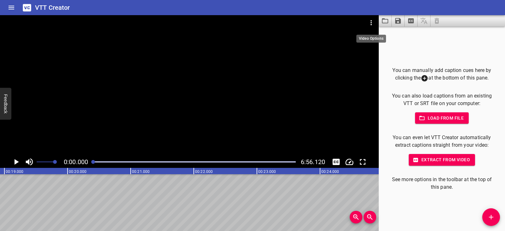
scroll to position [0, 0]
click at [16, 165] on icon "Play/Pause" at bounding box center [15, 161] width 9 height 9
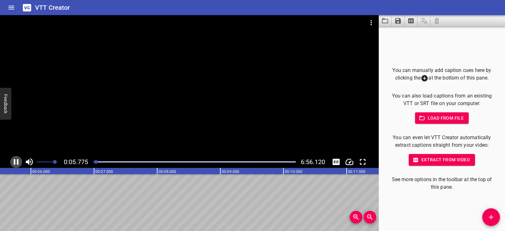
click at [16, 163] on icon "Play/Pause" at bounding box center [15, 161] width 9 height 9
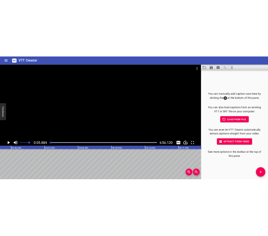
scroll to position [0, 371]
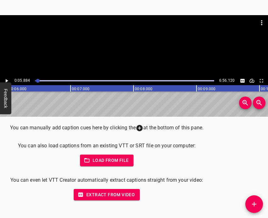
click at [3, 77] on button "Play/Pause" at bounding box center [7, 81] width 8 height 8
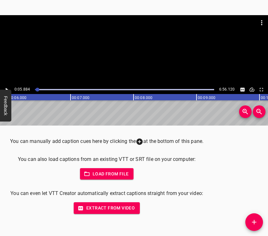
click at [255, 221] on icon "Add Cue" at bounding box center [255, 222] width 8 height 8
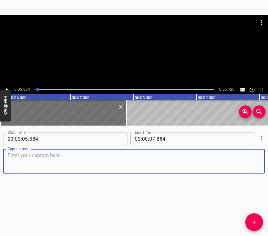
click at [20, 154] on textarea at bounding box center [134, 161] width 253 height 18
paste textarea "I am [PERSON_NAME] — a journalist, a musicologist, and also a concert pianist-a…"
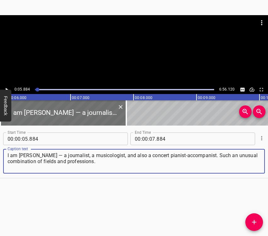
type textarea "I am [PERSON_NAME] — a journalist, a musicologist, and also a concert pianist-a…"
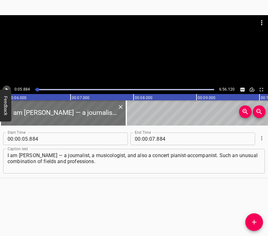
click at [9, 89] on icon "Play/Pause" at bounding box center [7, 90] width 6 height 6
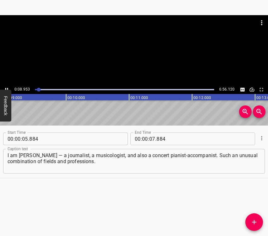
scroll to position [0, 581]
click at [8, 87] on icon "Play/Pause" at bounding box center [7, 90] width 6 height 6
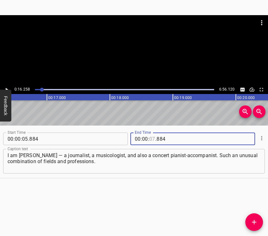
click at [150, 139] on input "number" at bounding box center [153, 138] width 6 height 13
type input "16"
type input "258"
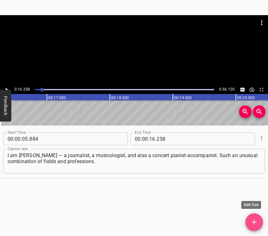
click at [254, 221] on icon "Add Cue" at bounding box center [255, 222] width 8 height 8
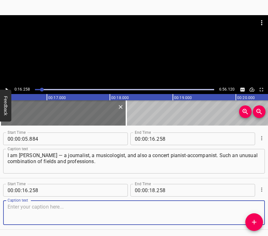
scroll to position [22, 0]
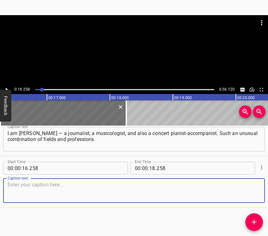
click at [253, 191] on textarea at bounding box center [134, 191] width 253 height 18
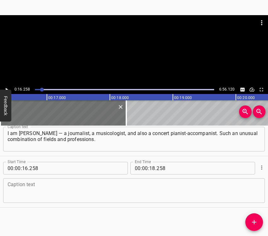
click at [61, 191] on textarea at bounding box center [134, 191] width 253 height 18
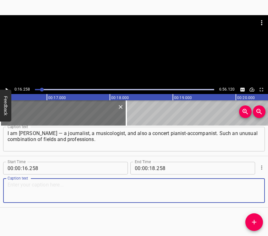
paste textarea "I think… I never doubted that the war would begin. I belonged to those people w…"
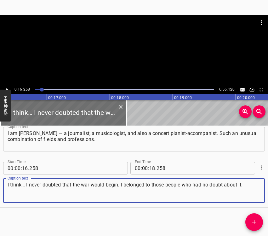
type textarea "I think… I never doubted that the war would begin. I belonged to those people w…"
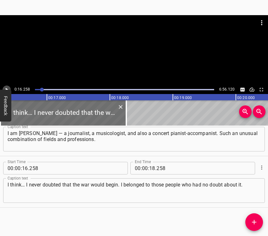
click at [7, 88] on icon "Play/Pause" at bounding box center [7, 90] width 6 height 6
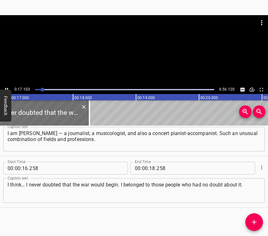
scroll to position [0, 1079]
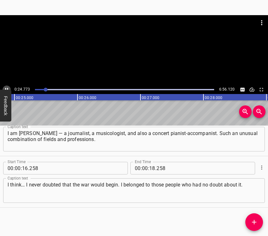
click at [6, 88] on icon "Play/Pause" at bounding box center [7, 90] width 6 height 6
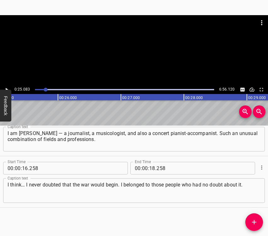
click at [6, 88] on icon "Play/Pause" at bounding box center [7, 90] width 6 height 6
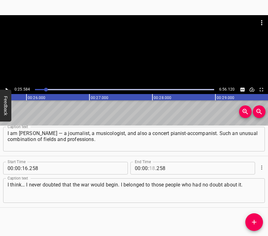
click at [150, 168] on input "number" at bounding box center [153, 168] width 6 height 13
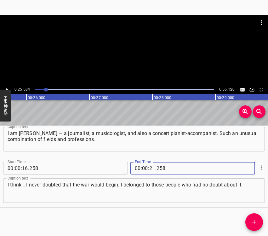
type input "25"
type input "584"
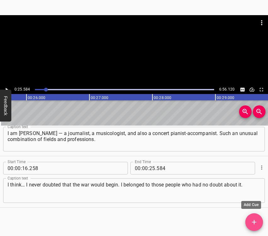
click at [254, 223] on icon "Add Cue" at bounding box center [255, 222] width 8 height 8
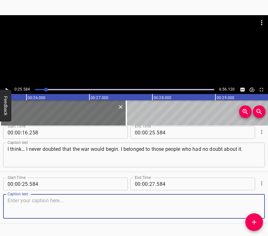
scroll to position [73, 0]
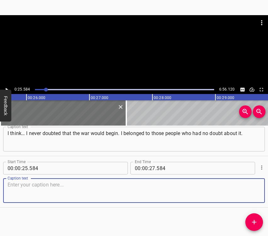
click at [252, 192] on textarea at bounding box center [134, 191] width 253 height 18
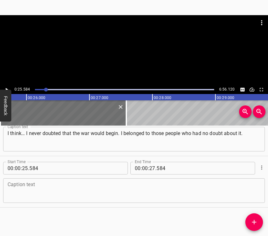
click at [24, 192] on textarea at bounding box center [134, 191] width 253 height 18
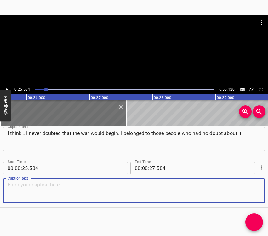
paste textarea "It happened the same way as for many residents of [GEOGRAPHIC_DATA], because th…"
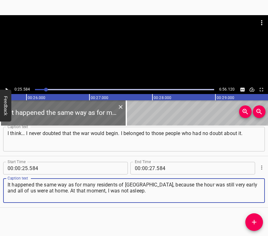
type textarea "It happened the same way as for many residents of [GEOGRAPHIC_DATA], because th…"
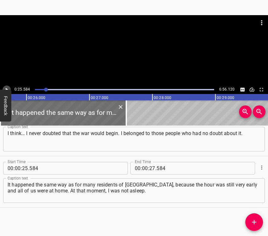
click at [6, 87] on icon "Play/Pause" at bounding box center [7, 90] width 6 height 6
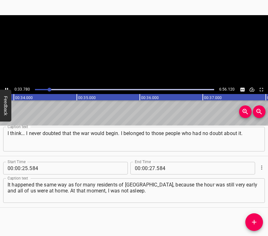
click at [6, 87] on icon "Play/Pause" at bounding box center [7, 90] width 6 height 6
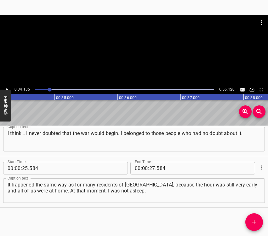
scroll to position [0, 2153]
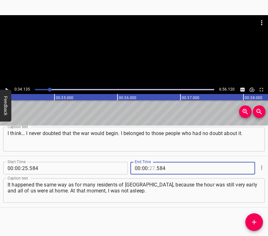
click at [151, 167] on input "number" at bounding box center [153, 168] width 6 height 13
type input "34"
type input "135"
click at [255, 219] on icon "Add Cue" at bounding box center [255, 222] width 8 height 8
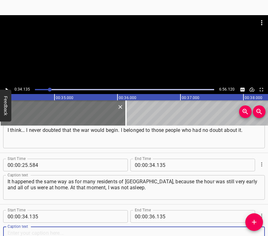
scroll to position [125, 0]
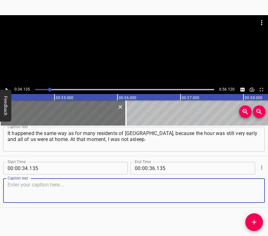
click at [238, 193] on textarea at bounding box center [134, 191] width 253 height 18
paste textarea "Next to our building there was a huge garbage truck, which makes very loud nois…"
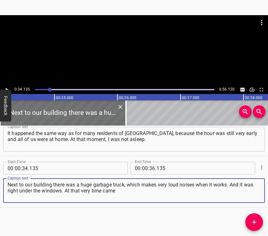
type textarea "Next to our building there was a huge garbage truck, which makes very loud nois…"
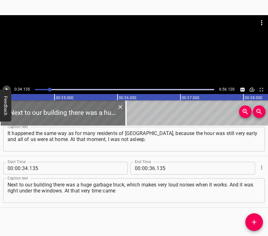
click at [7, 88] on icon "Play/Pause" at bounding box center [7, 90] width 6 height 6
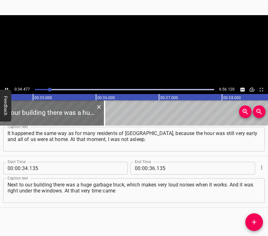
scroll to position [0, 2190]
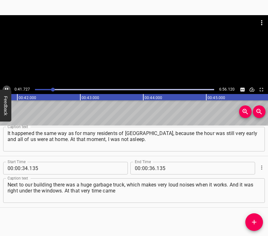
click at [6, 89] on icon "Play/Pause" at bounding box center [6, 89] width 3 height 3
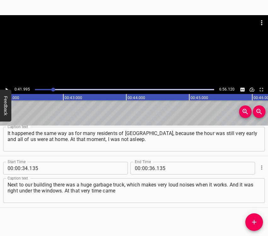
click at [6, 88] on icon "Play/Pause" at bounding box center [7, 90] width 6 height 6
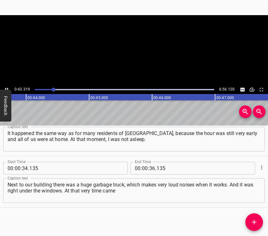
click at [6, 88] on icon "Play/Pause" at bounding box center [6, 89] width 3 height 3
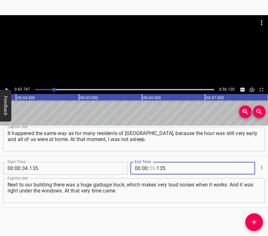
click at [151, 167] on input "number" at bounding box center [153, 168] width 6 height 13
type input "43"
type input "747"
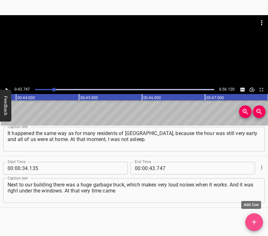
drag, startPoint x: 254, startPoint y: 221, endPoint x: 261, endPoint y: 202, distance: 20.9
click at [254, 221] on icon "Add Cue" at bounding box center [254, 222] width 4 height 4
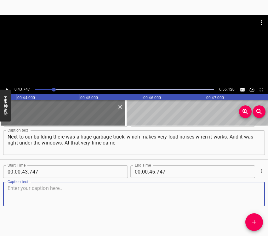
scroll to position [176, 0]
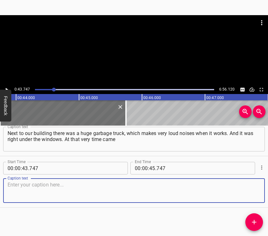
click at [246, 191] on textarea at bounding box center [134, 191] width 253 height 18
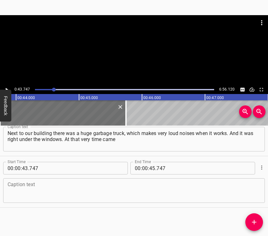
click at [68, 190] on textarea at bounding box center [134, 191] width 253 height 18
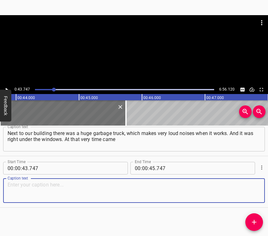
paste textarea "the first salvos, which could be clearly heard in the north of [GEOGRAPHIC_DATA…"
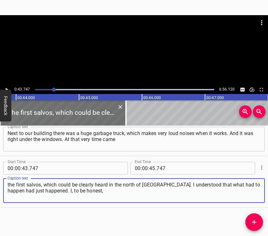
type textarea "the first salvos, which could be clearly heard in the north of [GEOGRAPHIC_DATA…"
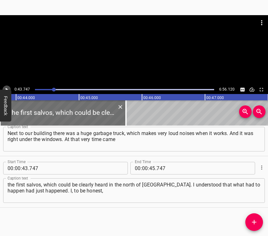
click at [6, 88] on icon "Play/Pause" at bounding box center [7, 89] width 3 height 3
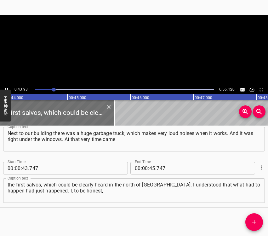
scroll to position [0, 2788]
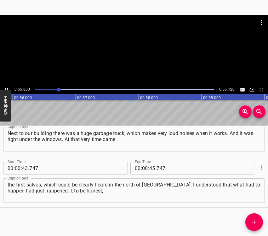
click at [6, 89] on icon "Play/Pause" at bounding box center [6, 89] width 3 height 3
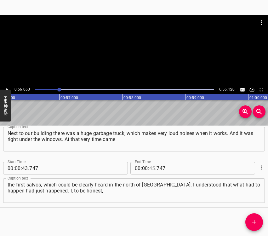
click at [150, 166] on input "number" at bounding box center [153, 168] width 6 height 13
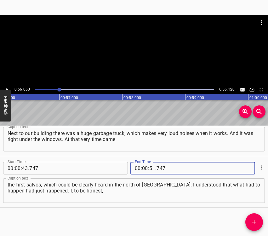
type input "56"
type input "060"
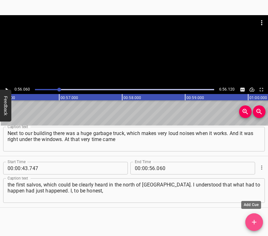
click at [256, 224] on icon "Add Cue" at bounding box center [255, 222] width 8 height 8
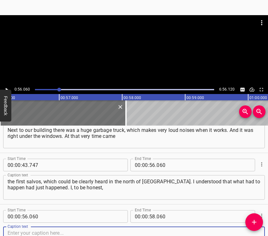
scroll to position [228, 0]
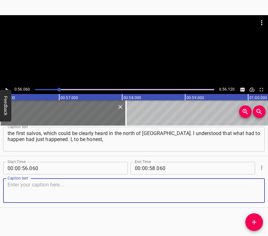
click at [250, 196] on textarea at bounding box center [134, 191] width 253 height 18
click at [123, 182] on textarea at bounding box center [134, 191] width 253 height 18
paste textarea "greeted the war very cold-bloodedly. But not because I did not care, but simply…"
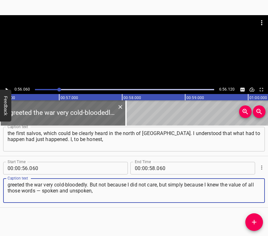
type textarea "greeted the war very cold-bloodedly. But not because I did not care, but simply…"
click at [7, 88] on icon "Play/Pause" at bounding box center [7, 90] width 6 height 6
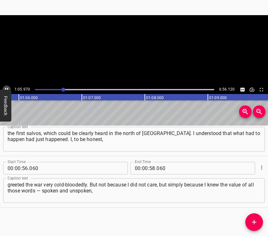
click at [7, 88] on icon "Play/Pause" at bounding box center [7, 90] width 6 height 6
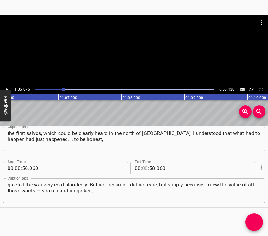
click at [143, 168] on input "number" at bounding box center [145, 168] width 6 height 13
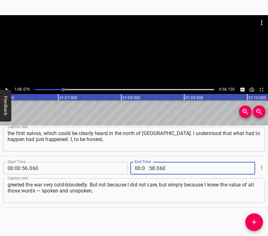
type input "01"
type input "06"
type input "076"
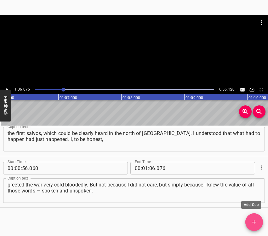
click at [252, 221] on icon "Add Cue" at bounding box center [255, 222] width 8 height 8
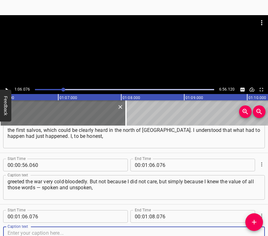
scroll to position [279, 0]
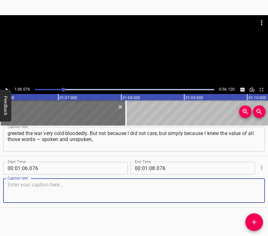
drag, startPoint x: 246, startPoint y: 192, endPoint x: 267, endPoint y: 185, distance: 21.9
click at [246, 191] on textarea at bounding box center [134, 191] width 253 height 18
click at [49, 195] on textarea at bounding box center [134, 191] width 253 height 18
paste textarea "of the actions and feelings that our northern neighbor — and this is the mildes…"
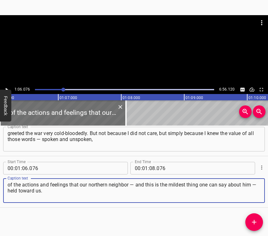
type textarea "of the actions and feelings that our northern neighbor — and this is the mildes…"
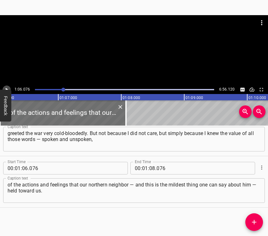
click at [6, 87] on icon "Play/Pause" at bounding box center [7, 90] width 6 height 6
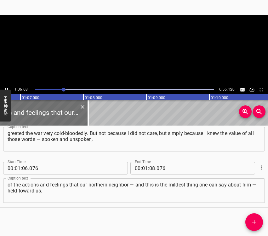
scroll to position [0, 4206]
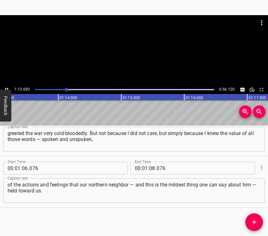
click at [6, 86] on button "Play/Pause" at bounding box center [7, 89] width 8 height 8
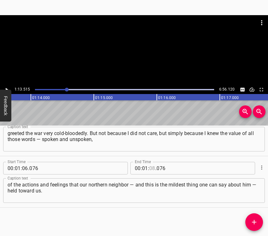
click at [150, 168] on input "number" at bounding box center [153, 168] width 6 height 13
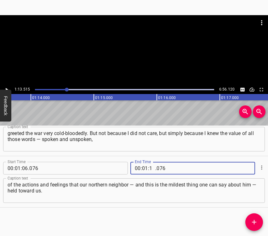
type input "13"
type input "515"
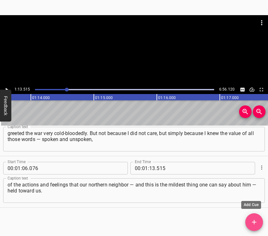
click at [260, 225] on span "Add Cue" at bounding box center [255, 222] width 18 height 8
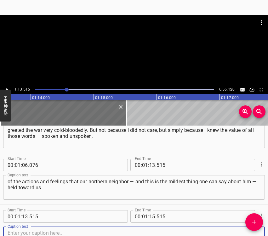
scroll to position [331, 0]
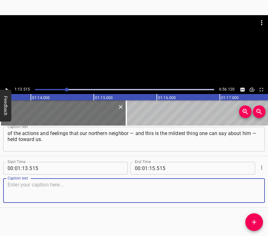
click at [250, 187] on textarea at bounding box center [134, 191] width 253 height 18
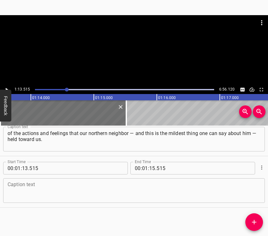
click at [21, 188] on textarea at bounding box center [134, 191] width 253 height 18
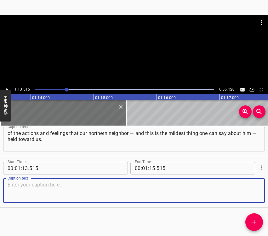
paste textarea "I knew that this absolutely cynical act was irreversible. It was bound to happe…"
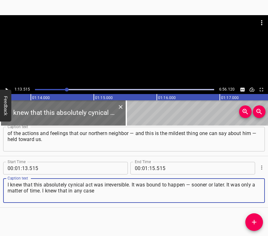
type textarea "I knew that this absolutely cynical act was irreversible. It was bound to happe…"
click at [7, 90] on button "Feedback" at bounding box center [5, 106] width 11 height 32
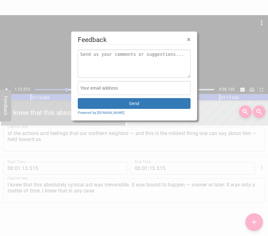
click at [4, 88] on div at bounding box center [134, 118] width 268 height 236
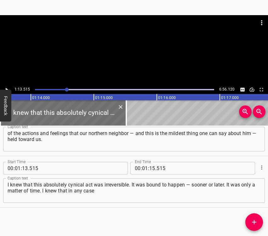
click at [7, 88] on icon "Play/Pause" at bounding box center [7, 90] width 6 height 6
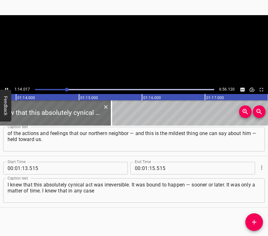
scroll to position [0, 4662]
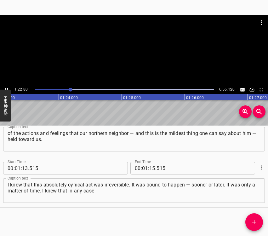
click at [5, 86] on button "Play/Pause" at bounding box center [7, 89] width 8 height 8
click at [152, 167] on input "number" at bounding box center [153, 168] width 6 height 13
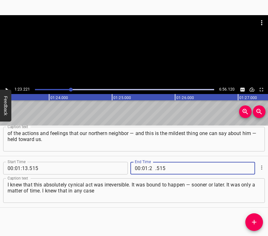
type input "23"
type input "221"
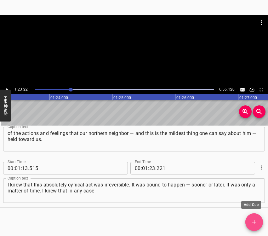
click at [251, 223] on icon "Add Cue" at bounding box center [255, 222] width 8 height 8
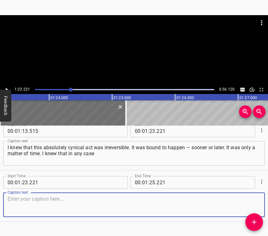
scroll to position [382, 0]
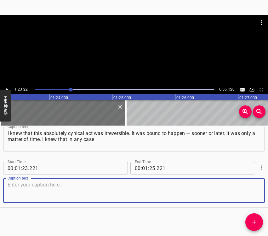
click at [250, 192] on textarea at bounding box center [134, 191] width 253 height 18
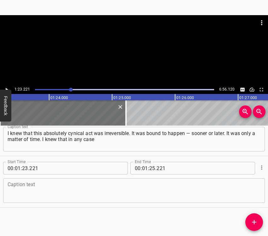
click at [25, 194] on textarea at bounding box center [134, 191] width 253 height 18
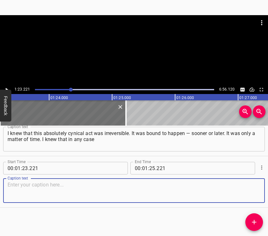
paste textarea "I would stay, because here even the walls help. Moreover, there were special pe…"
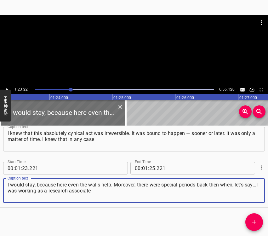
type textarea "I would stay, because here even the walls help. Moreover, there were special pe…"
